Goal: Use online tool/utility: Utilize a website feature to perform a specific function

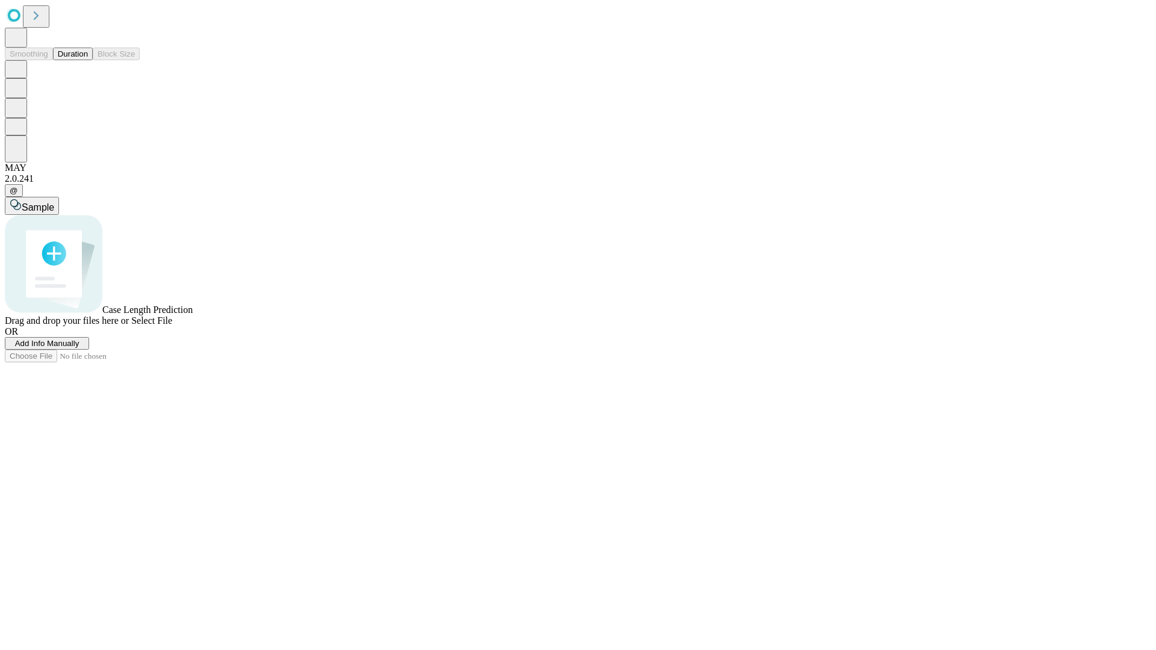
click at [172, 326] on span "Select File" at bounding box center [151, 320] width 41 height 10
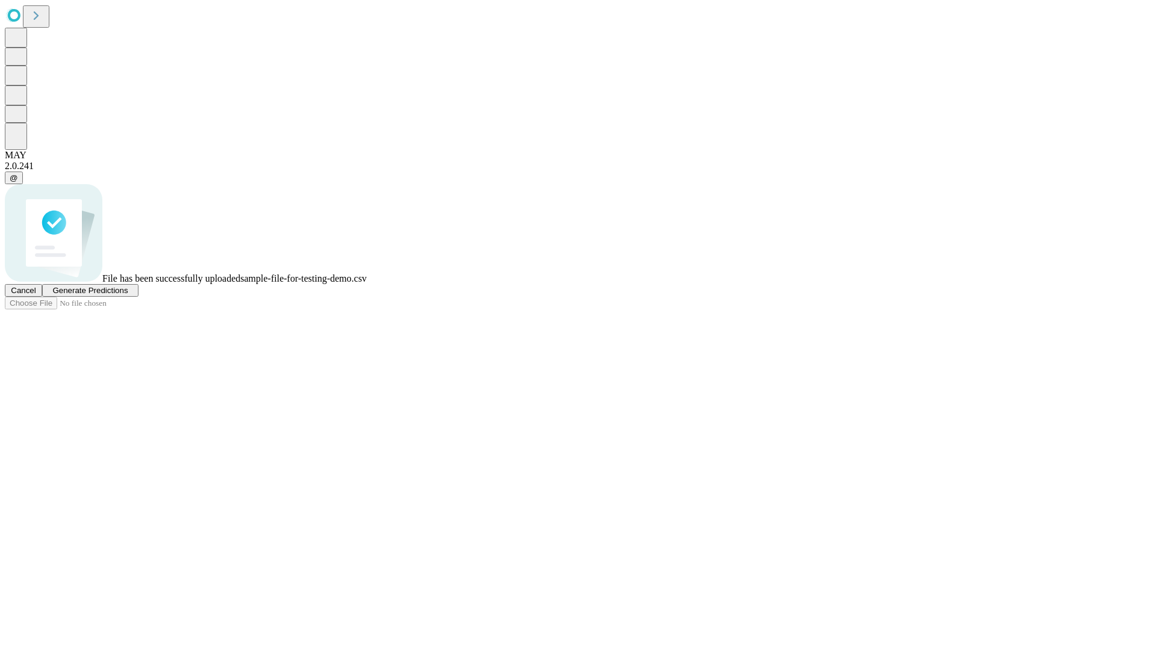
click at [128, 295] on span "Generate Predictions" at bounding box center [89, 290] width 75 height 9
